Goal: Check status: Check status

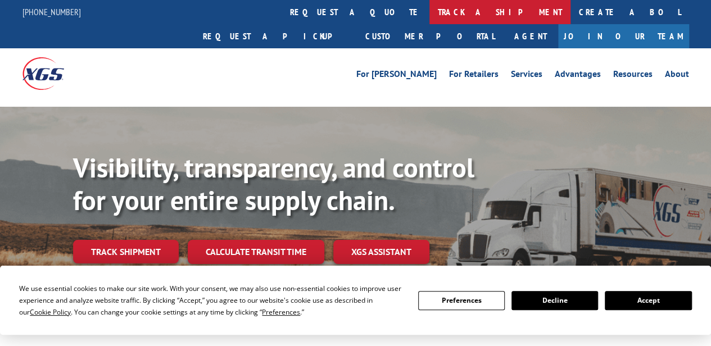
click at [430, 13] on link "track a shipment" at bounding box center [500, 12] width 141 height 24
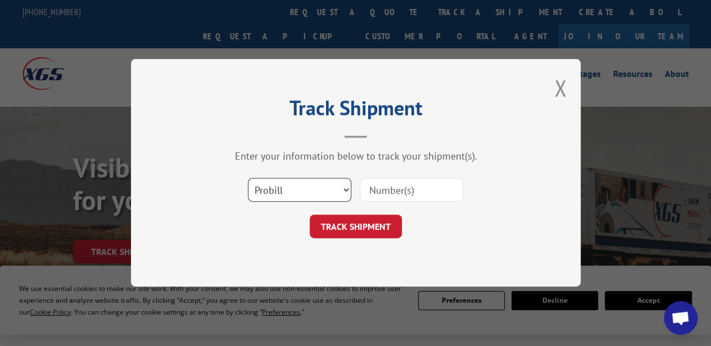
drag, startPoint x: 314, startPoint y: 189, endPoint x: 312, endPoint y: 195, distance: 6.8
click at [314, 190] on select "Select category... Probill BOL PO" at bounding box center [299, 191] width 103 height 24
select select "bol"
click at [248, 179] on select "Select category... Probill BOL PO" at bounding box center [299, 191] width 103 height 24
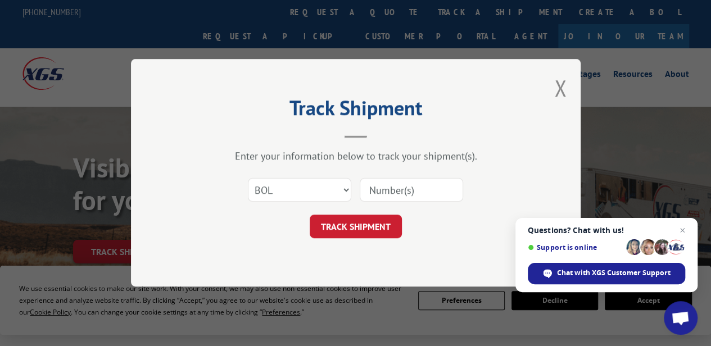
click at [380, 192] on input at bounding box center [411, 191] width 103 height 24
paste input "3393032"
type input "3393032"
click at [362, 224] on button "TRACK SHIPMENT" at bounding box center [356, 227] width 92 height 24
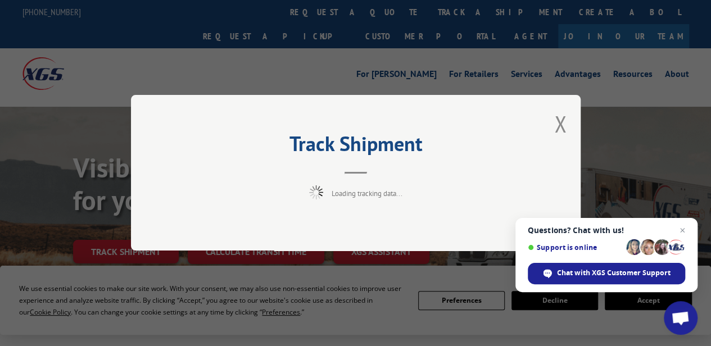
click at [683, 235] on span "Close chat" at bounding box center [682, 230] width 13 height 13
